Goal: Find specific page/section: Find specific page/section

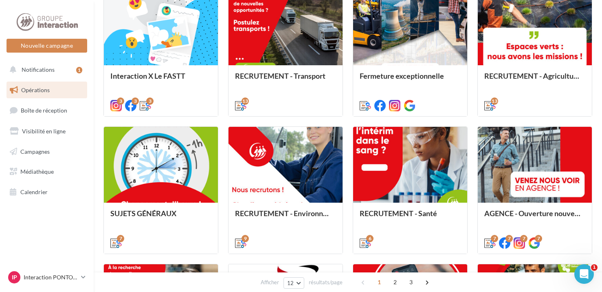
scroll to position [412, 0]
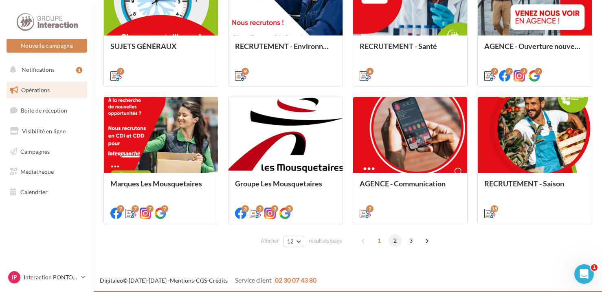
click at [391, 239] on span "2" at bounding box center [395, 240] width 13 height 13
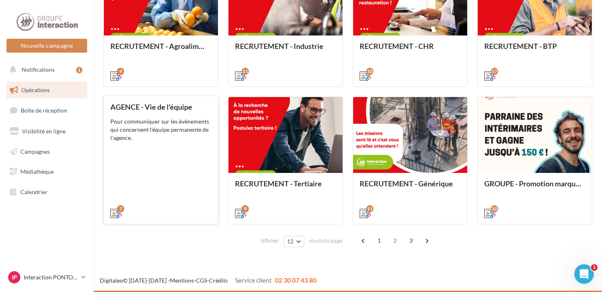
click at [170, 134] on div "Pour communiquer sur les événements qui concernent l'équipe permanente de l'age…" at bounding box center [160, 129] width 101 height 24
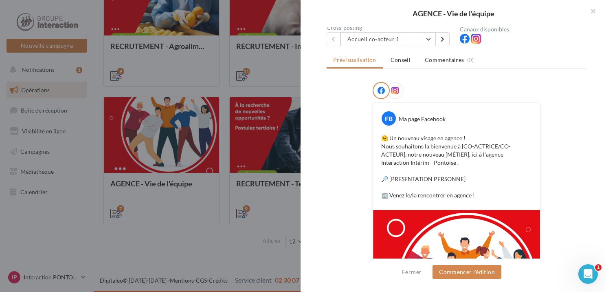
scroll to position [0, 0]
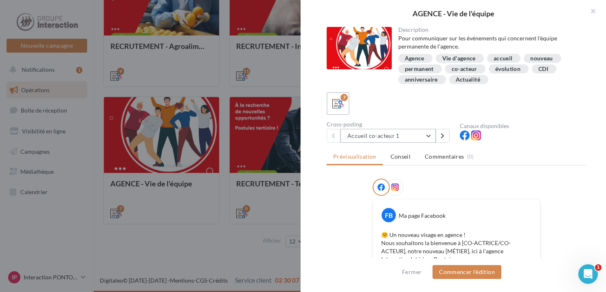
click at [429, 135] on button "Accueil co-acteur 1" at bounding box center [388, 136] width 95 height 14
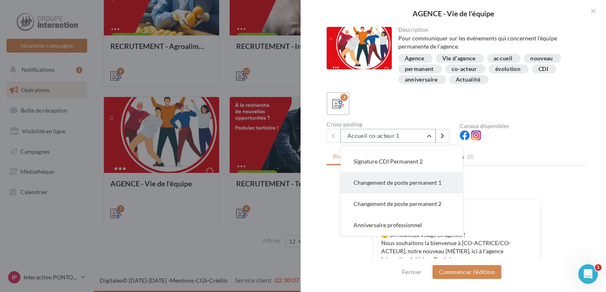
scroll to position [41, 0]
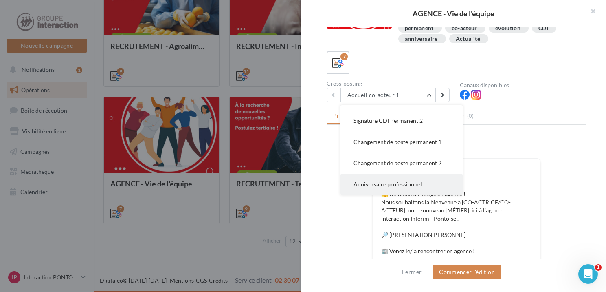
click at [431, 178] on button "Anniversaire professionnel" at bounding box center [402, 184] width 122 height 21
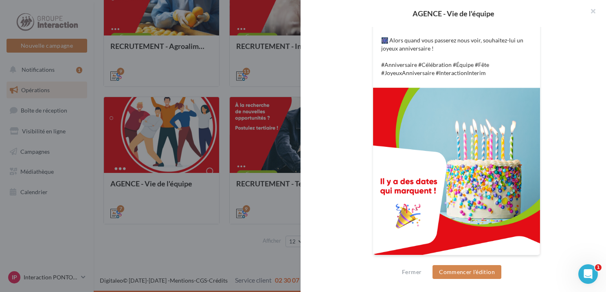
scroll to position [0, 0]
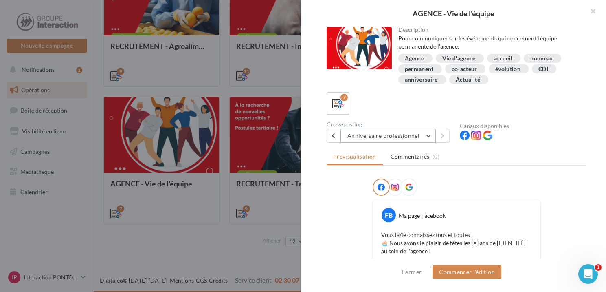
click at [428, 133] on button "Anniversaire professionnel" at bounding box center [388, 136] width 95 height 14
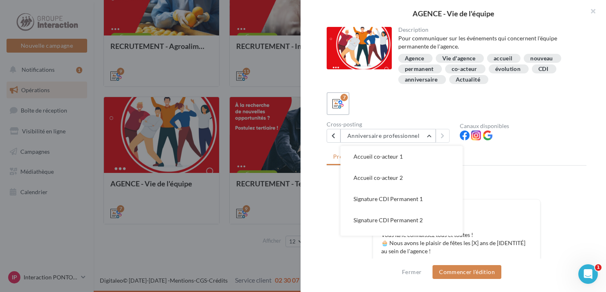
click at [441, 95] on div "7" at bounding box center [457, 103] width 260 height 23
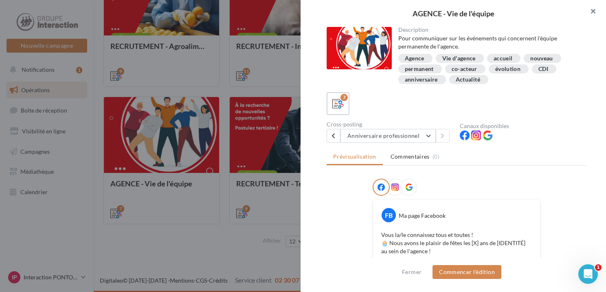
click at [592, 11] on button "button" at bounding box center [590, 12] width 33 height 24
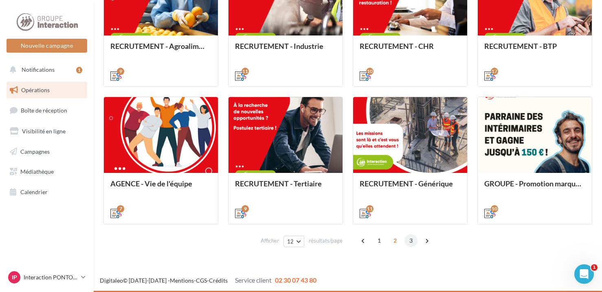
click at [409, 238] on span "3" at bounding box center [411, 240] width 13 height 13
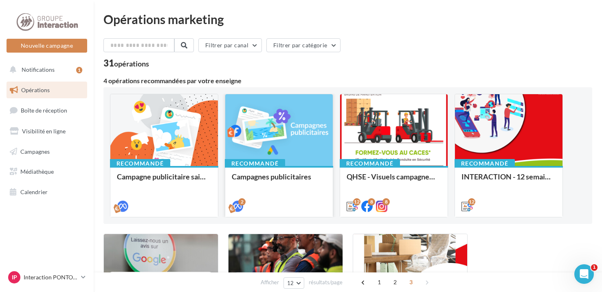
click at [288, 133] on div at bounding box center [279, 130] width 108 height 73
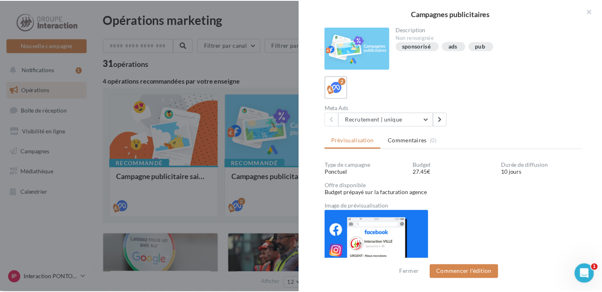
scroll to position [36, 0]
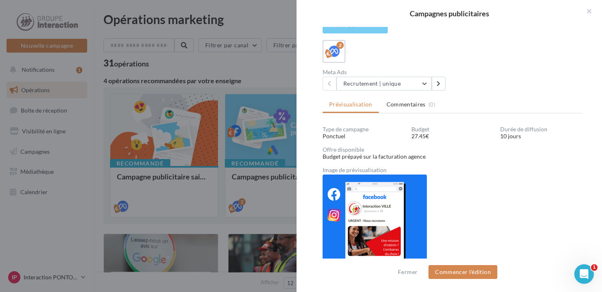
click at [249, 67] on div at bounding box center [301, 146] width 602 height 292
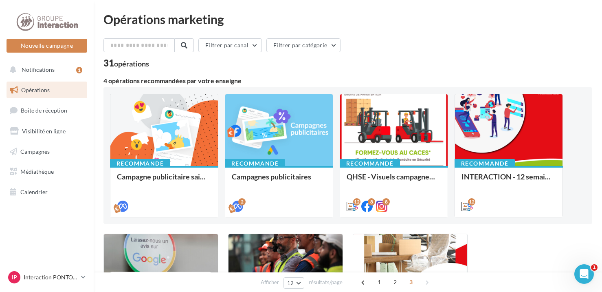
click at [43, 92] on span "Opérations" at bounding box center [35, 89] width 29 height 7
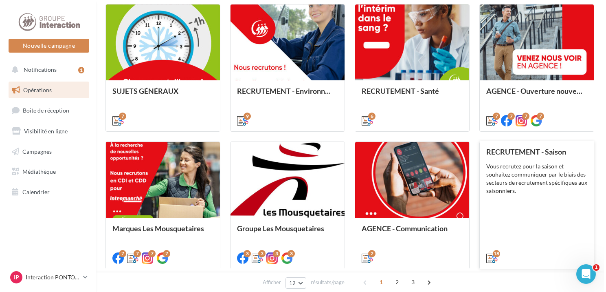
scroll to position [407, 0]
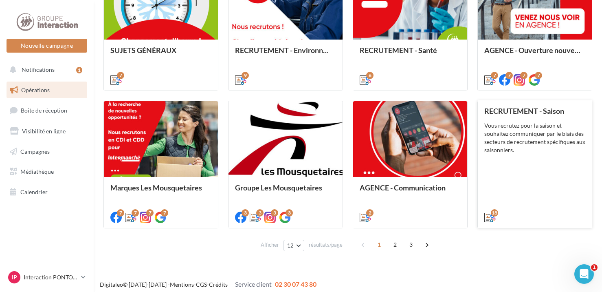
click at [510, 156] on div "RECRUTEMENT - Saison Vous recrutez pour la saison et souhaitez communiquer par …" at bounding box center [534, 164] width 101 height 114
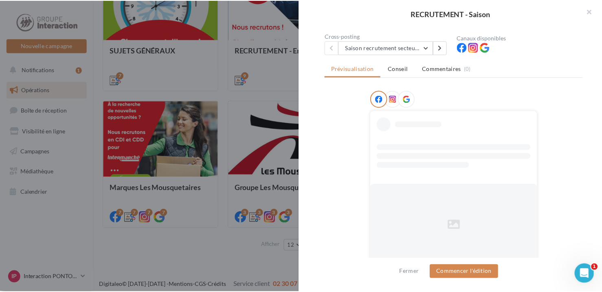
scroll to position [77, 0]
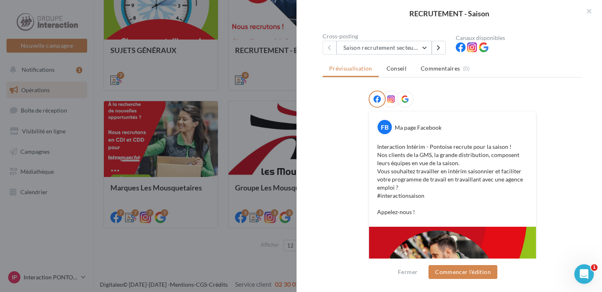
click at [254, 258] on div at bounding box center [301, 146] width 602 height 292
